Goal: Task Accomplishment & Management: Complete application form

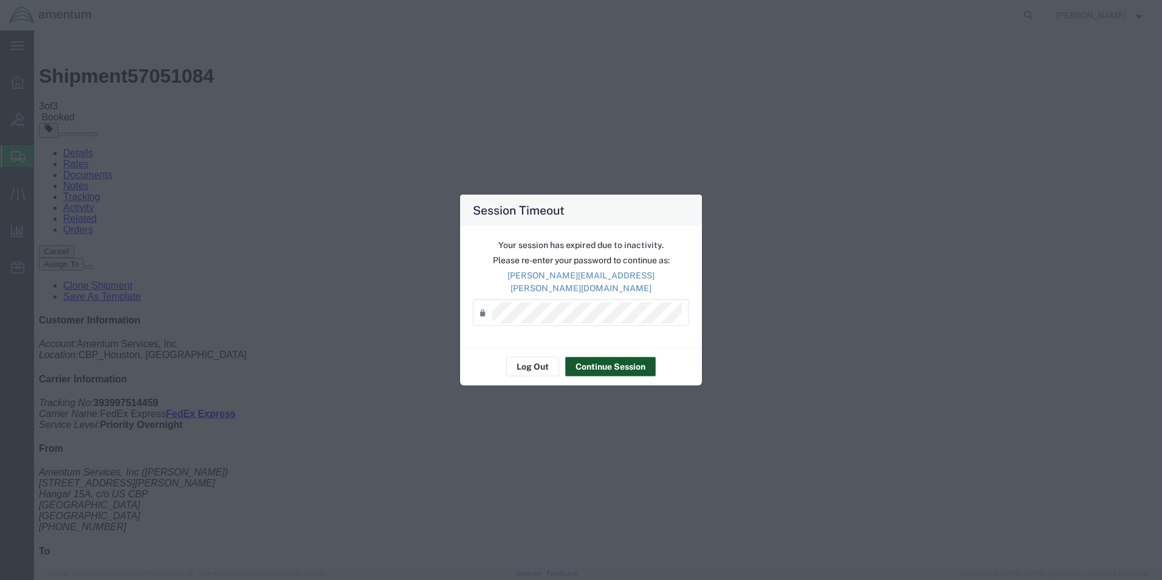
click at [605, 365] on button "Continue Session" at bounding box center [610, 366] width 91 height 19
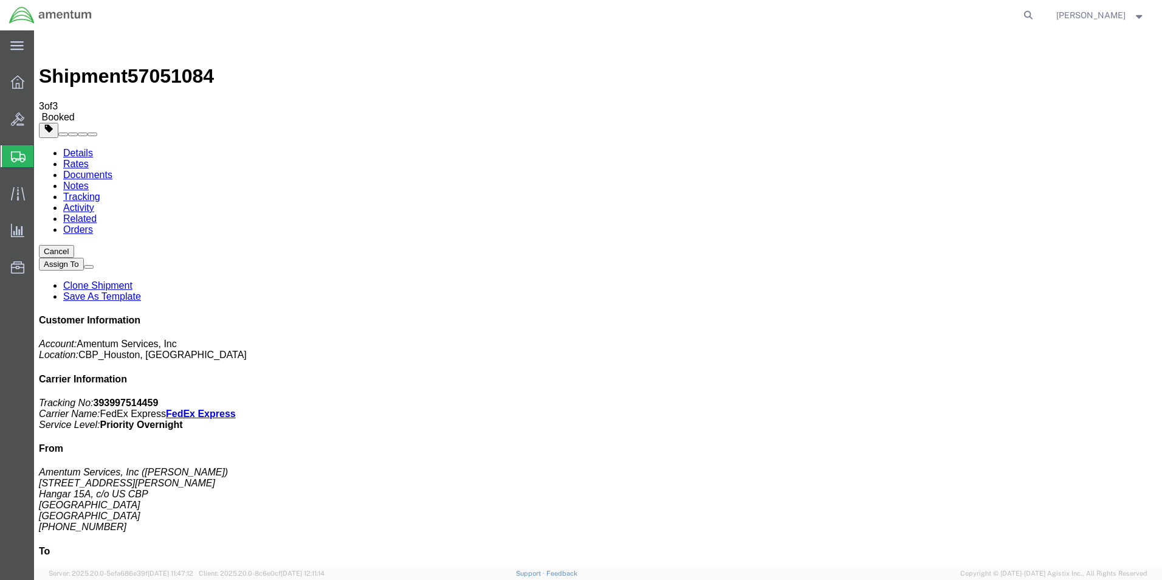
click at [0, 0] on span "Create Shipment" at bounding box center [0, 0] width 0 height 0
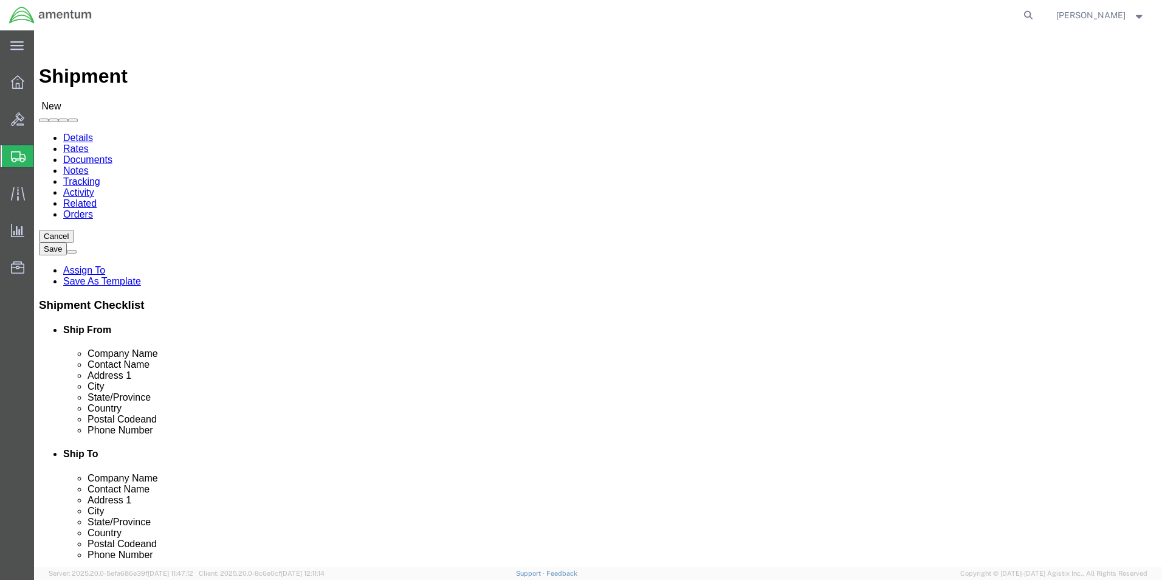
click input "text"
type input "cbp"
select select "49929"
select select "[GEOGRAPHIC_DATA]"
click input "text"
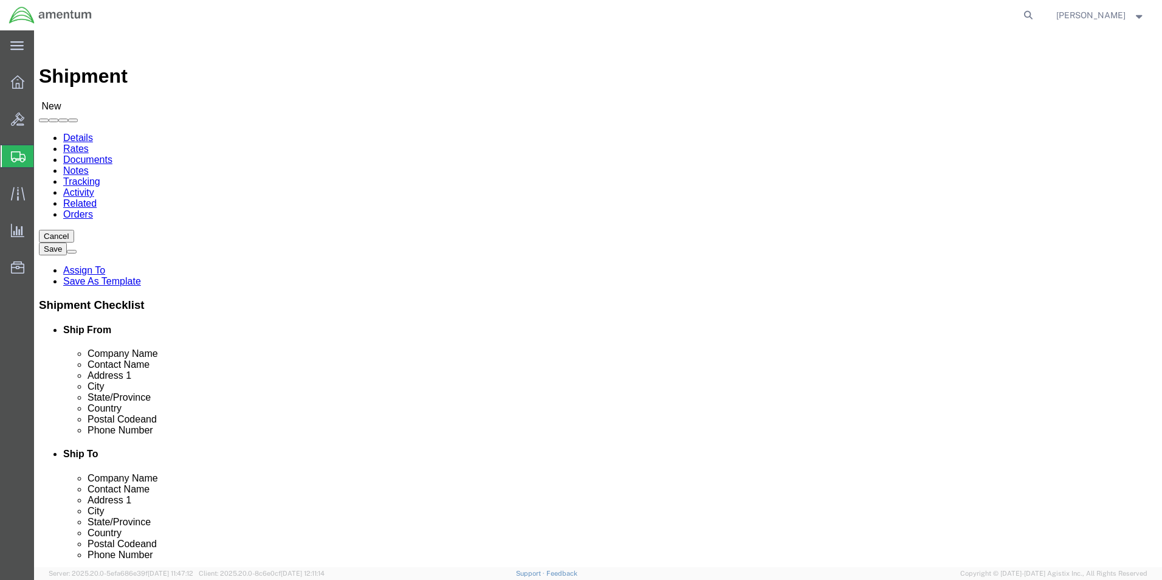
click input "text"
type input "cbp"
select select "49914"
select select "[GEOGRAPHIC_DATA]"
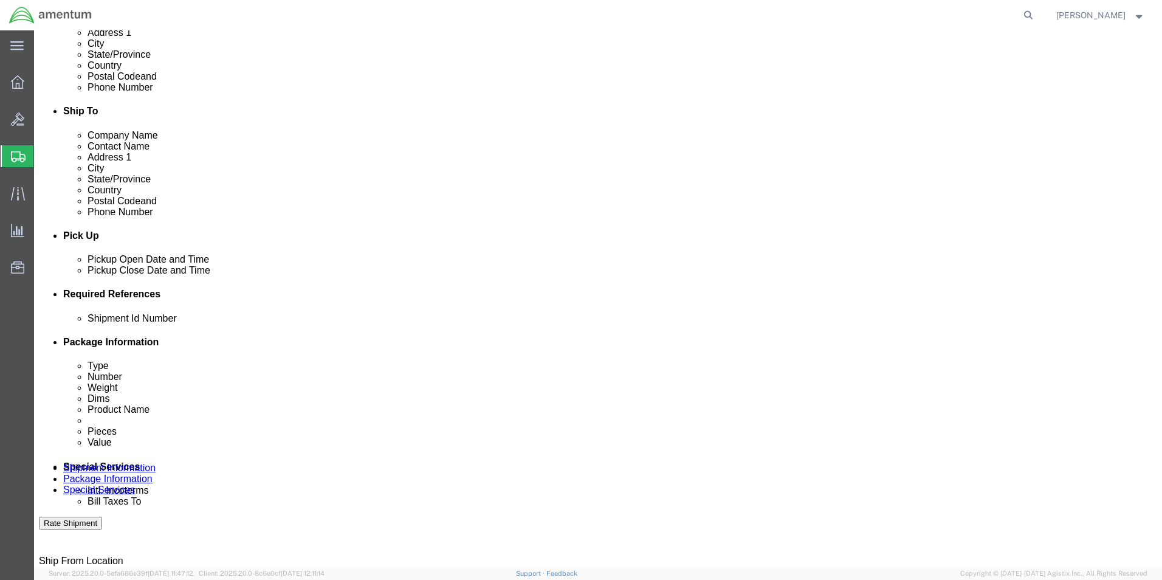
scroll to position [365, 0]
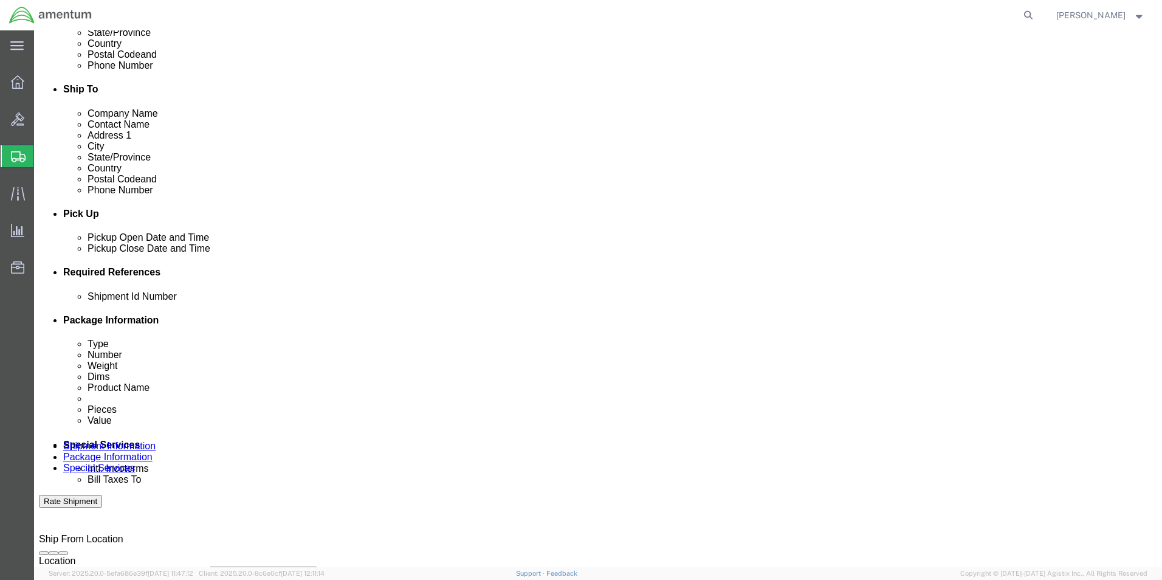
click button "Add reference"
click input "text"
type input "[DATE]"
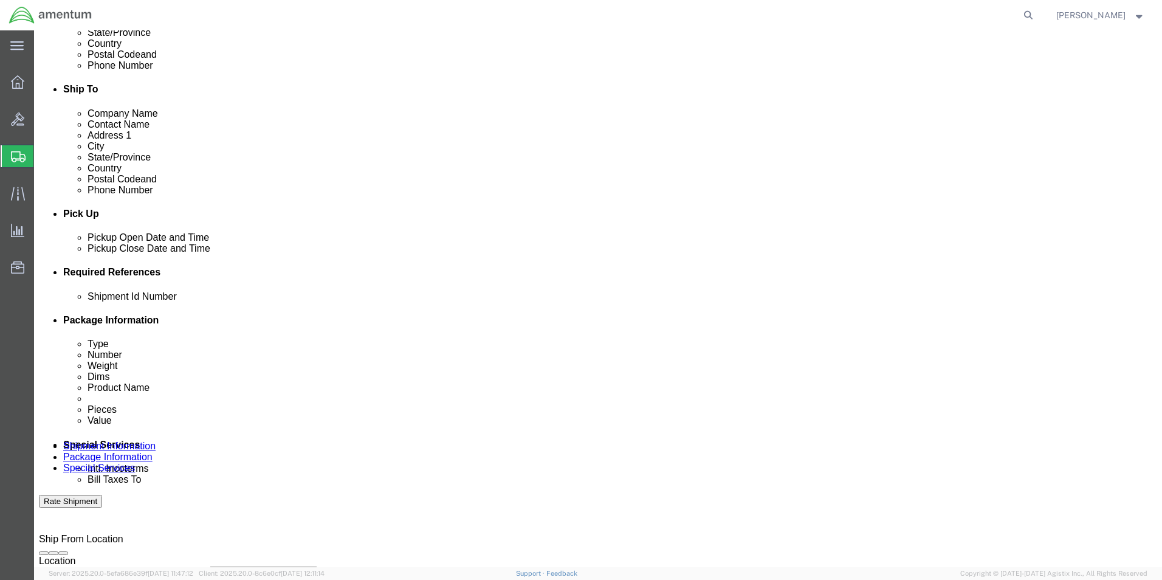
click select "Select Account Type Activity ID Airline Appointment Number ASN Batch Request # …"
select select "CUSTREF"
click select "Select Account Type Activity ID Airline Appointment Number ASN Batch Request # …"
click input "text"
type input "u"
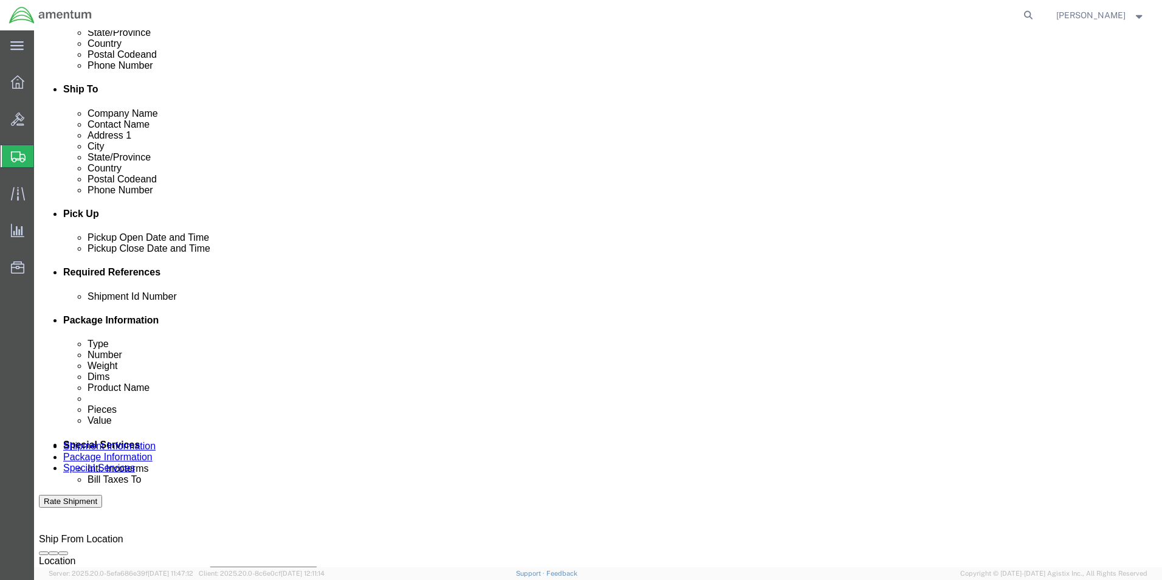
type input "USAGE 517-009766"
click select "Select Account Type Activity ID Airline Appointment Number ASN Batch Request # …"
select select "PROJNUM"
click select "Select Account Type Activity ID Airline Appointment Number ASN Batch Request # …"
click input "text"
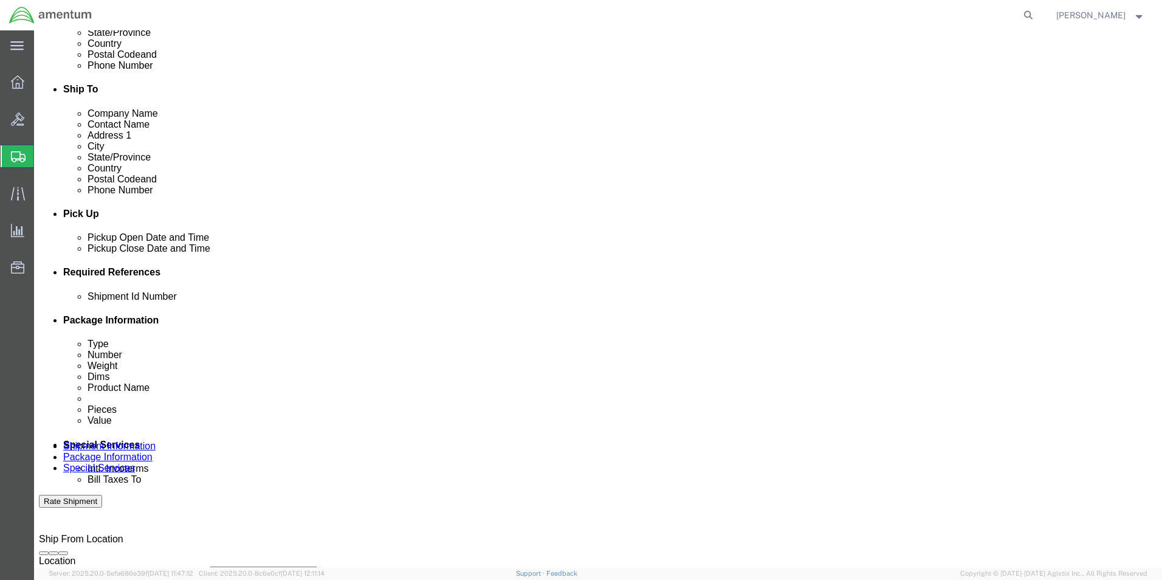
scroll to position [0, 21]
type input "6118.04.03.2219.000.EHO.0000"
click select "Select Account Type Activity ID Airline Appointment Number ASN Batch Request # …"
select select "DEPT"
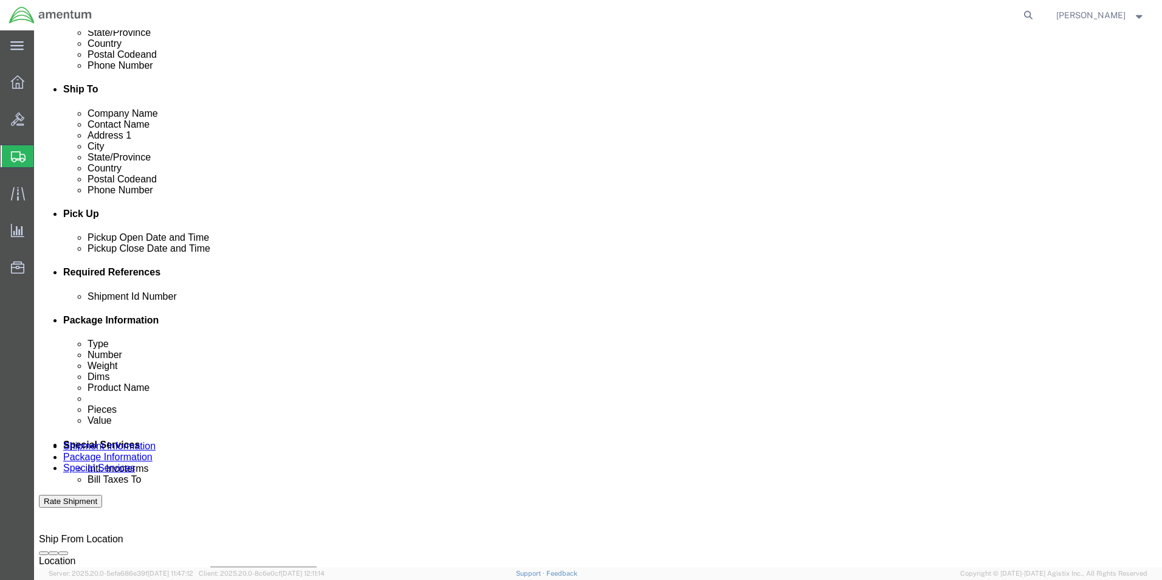
click select "Select Account Type Activity ID Airline Appointment Number ASN Batch Request # …"
click input "text"
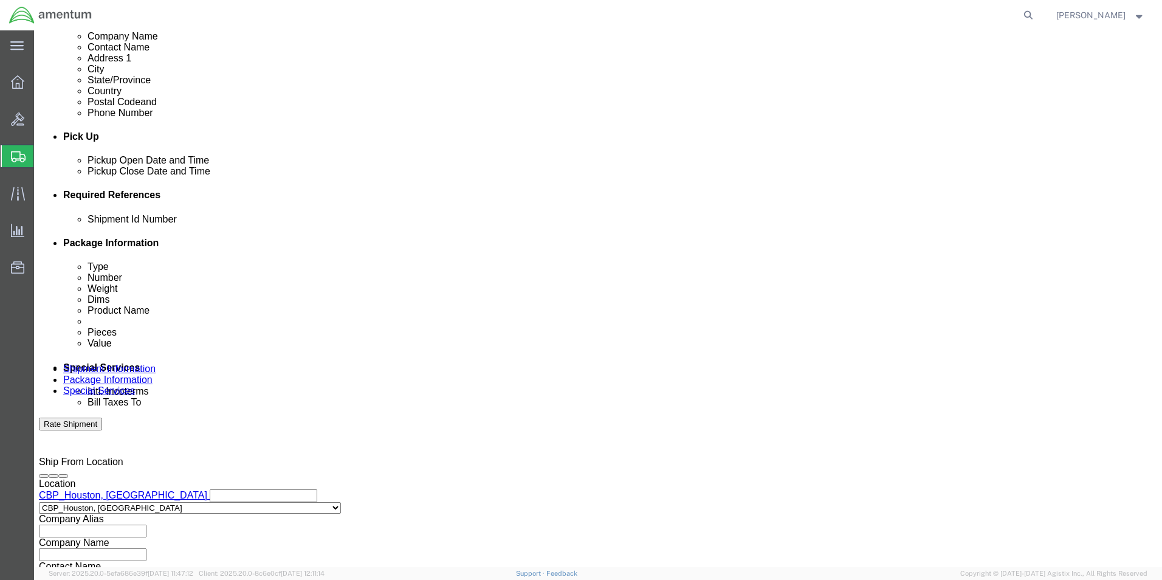
scroll to position [530, 0]
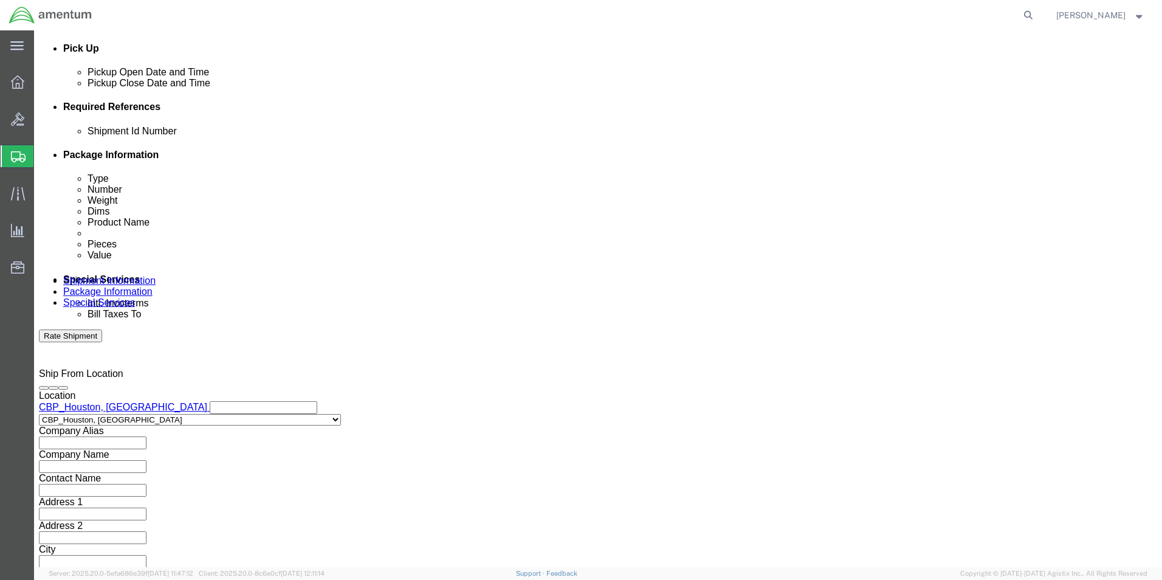
type input "CBP"
click button "Continue"
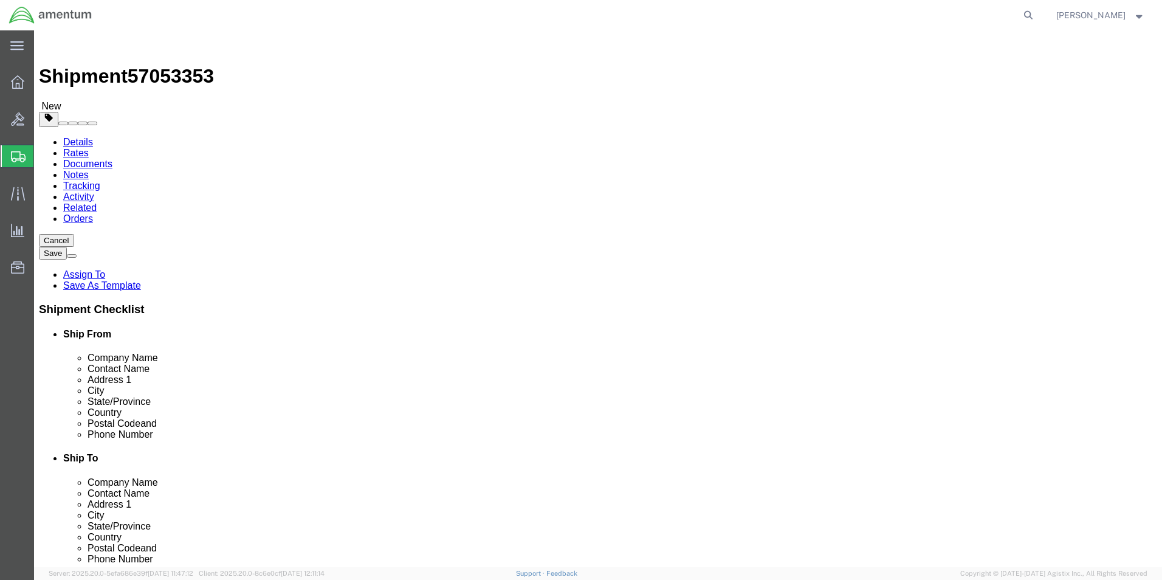
click select "Select BCK Boxes Bale(s) Basket(s) Bolt(s) Bottle(s) Buckets Bulk Bundle(s) Can…"
select select "ENV"
click select "Select BCK Boxes Bale(s) Basket(s) Bolt(s) Bottle(s) Buckets Bulk Bundle(s) Can…"
type input "9.50"
type input "12.50"
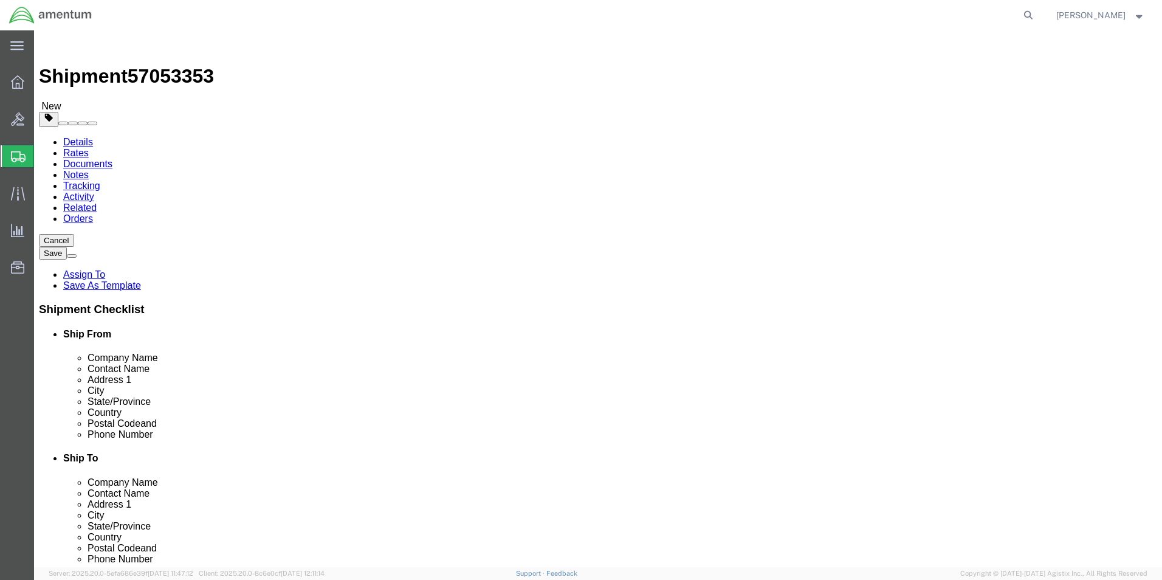
type input "0.25"
type input "1"
click link "Add Content"
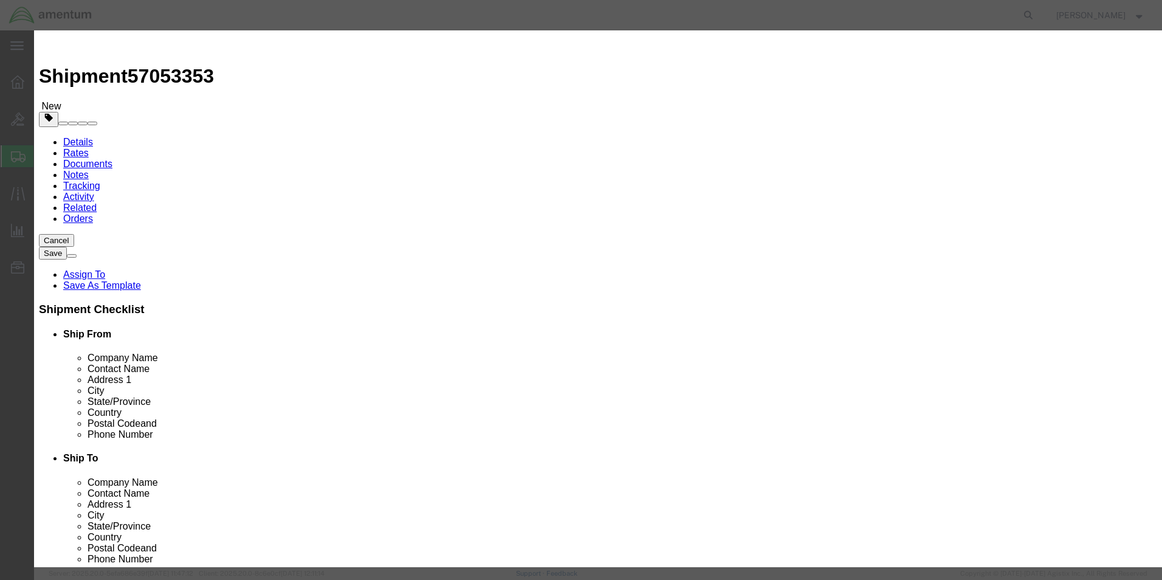
click input "text"
type input "ORING"
click input "0"
type input "2"
click input "text"
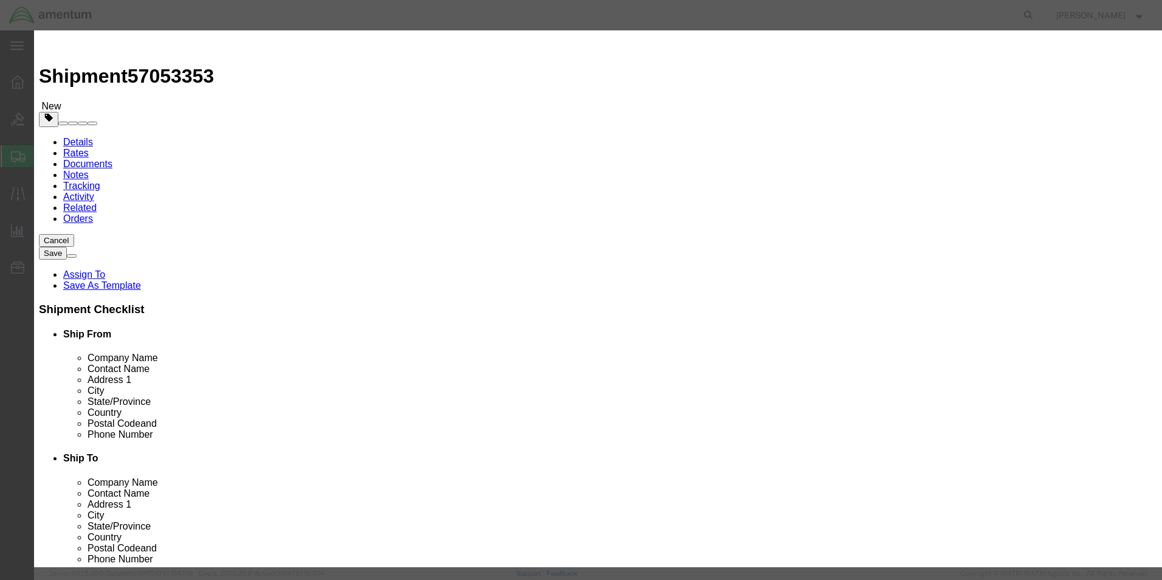
type input "20.00"
click button "Save & Close"
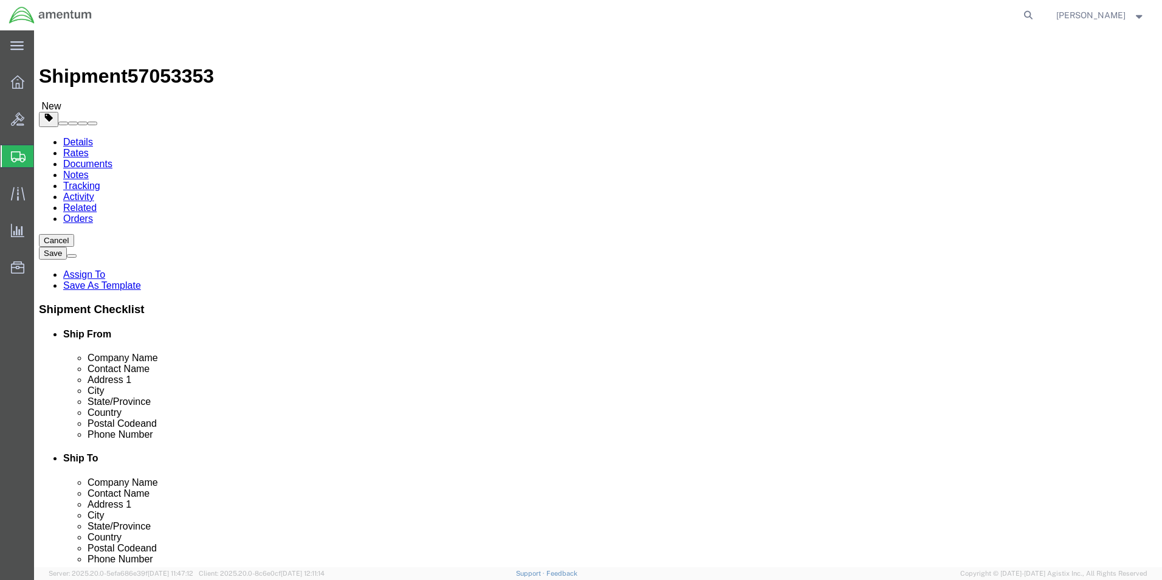
click button "Rate Shipment"
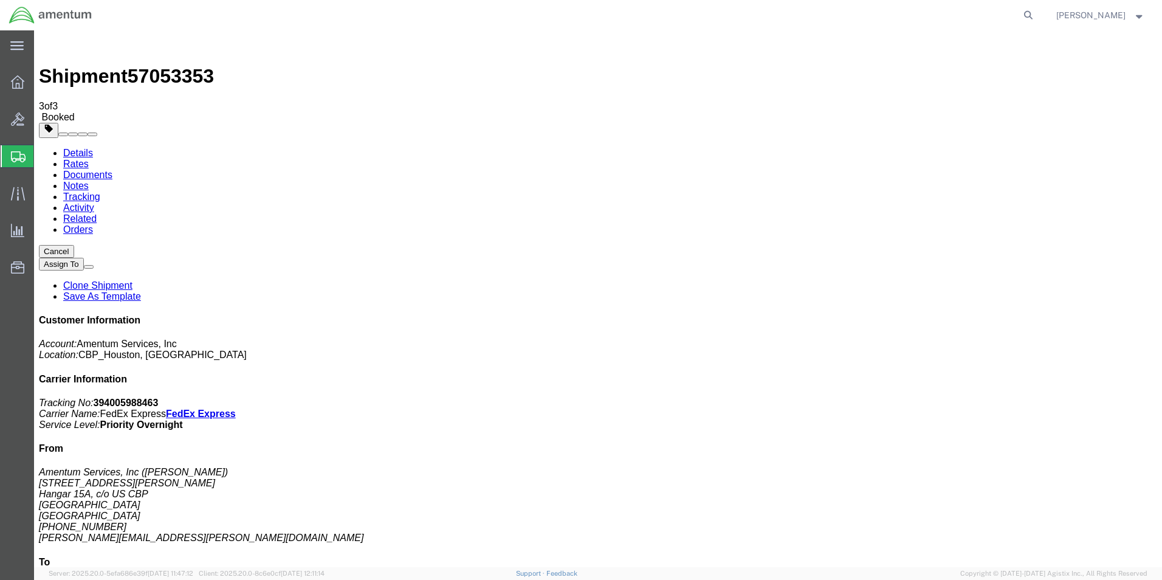
checkbox input "true"
